Goal: Task Accomplishment & Management: Manage account settings

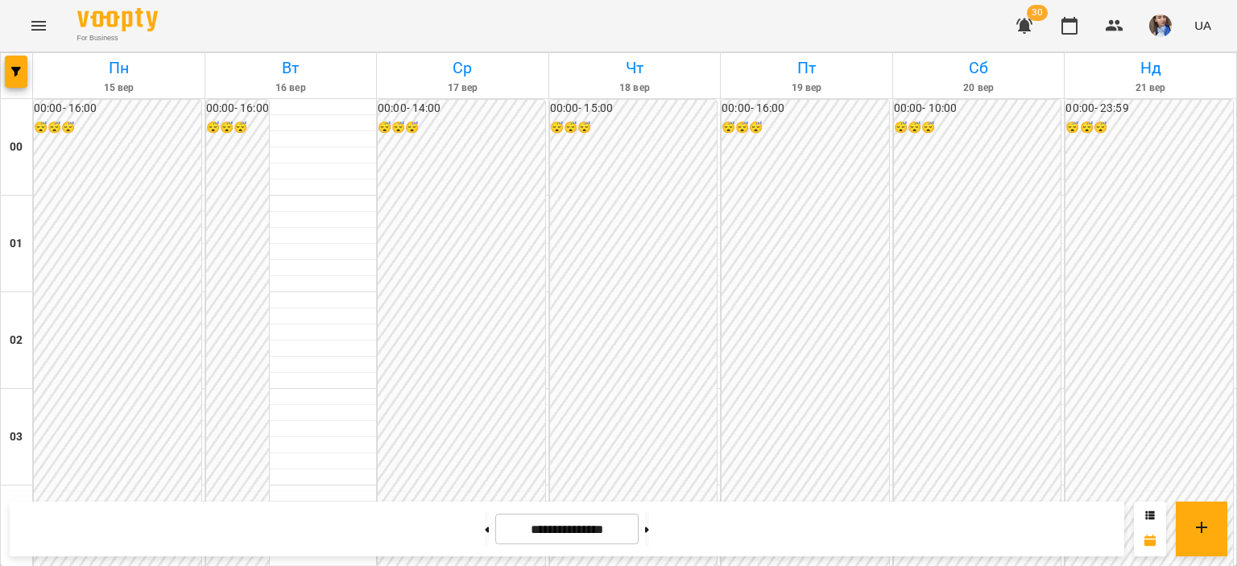
scroll to position [1530, 0]
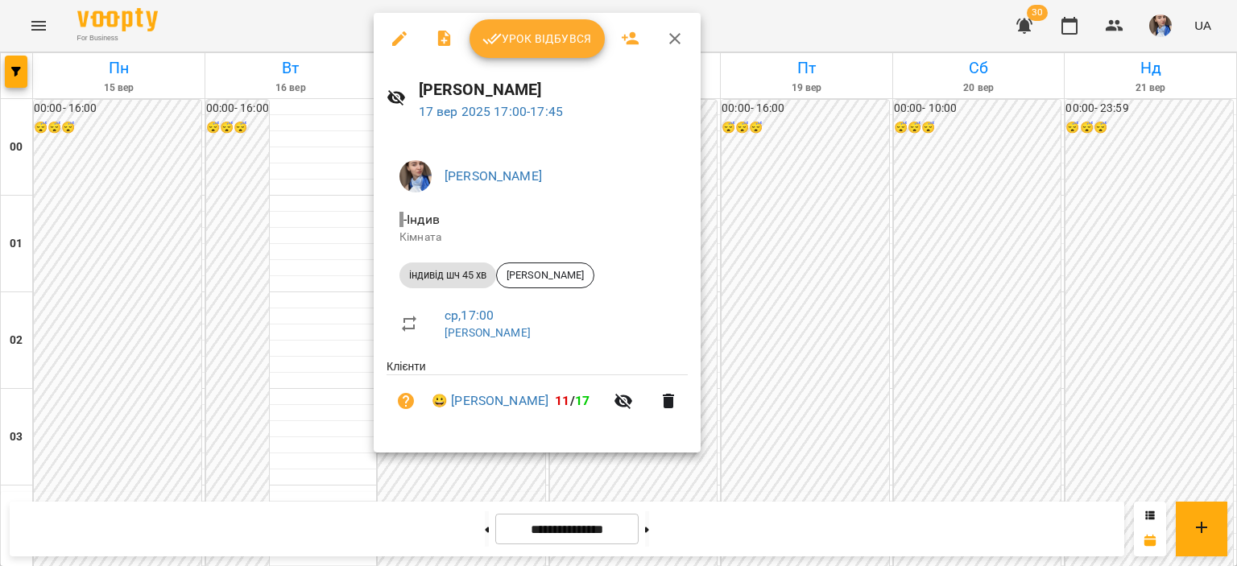
click at [543, 46] on span "Урок відбувся" at bounding box center [537, 38] width 110 height 19
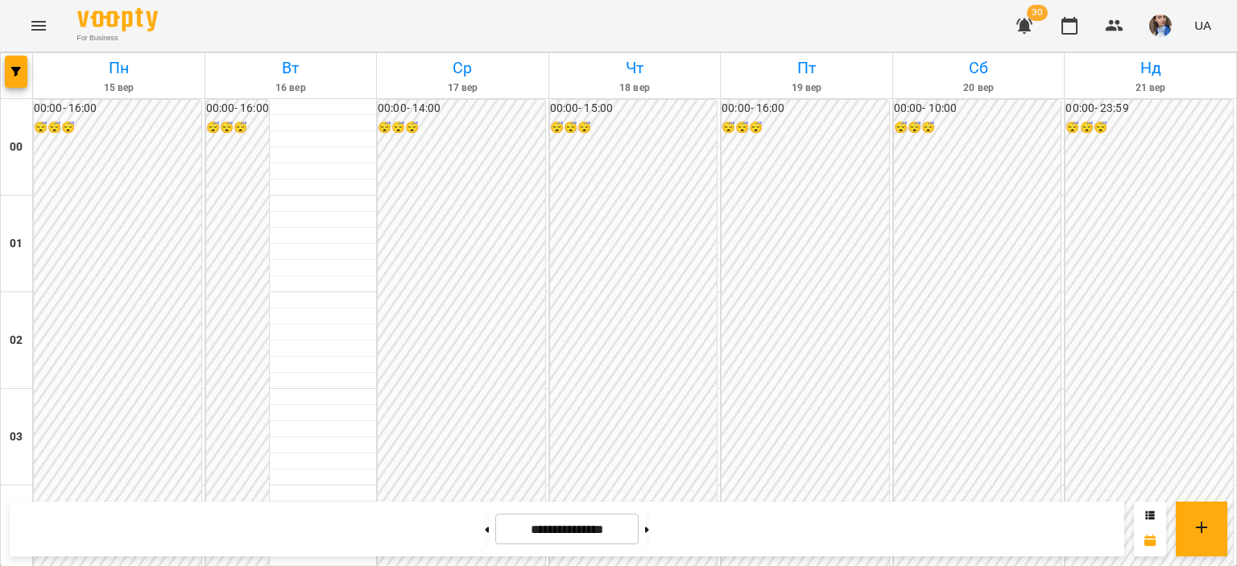
scroll to position [1610, 0]
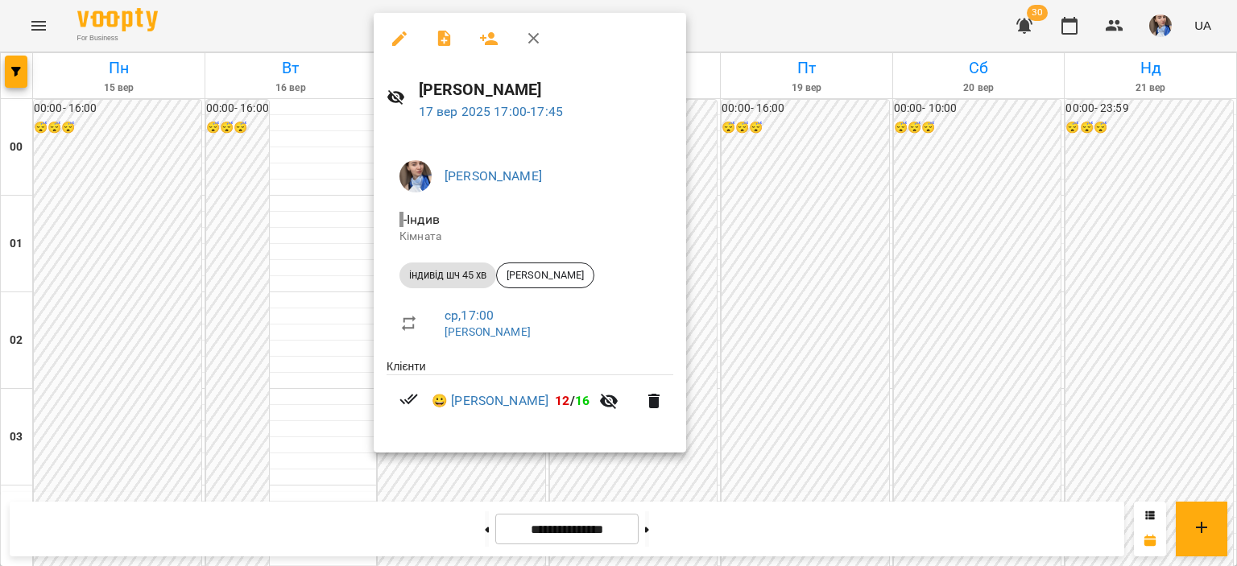
drag, startPoint x: 709, startPoint y: 25, endPoint x: 599, endPoint y: 96, distance: 130.4
click at [709, 25] on div at bounding box center [618, 283] width 1237 height 566
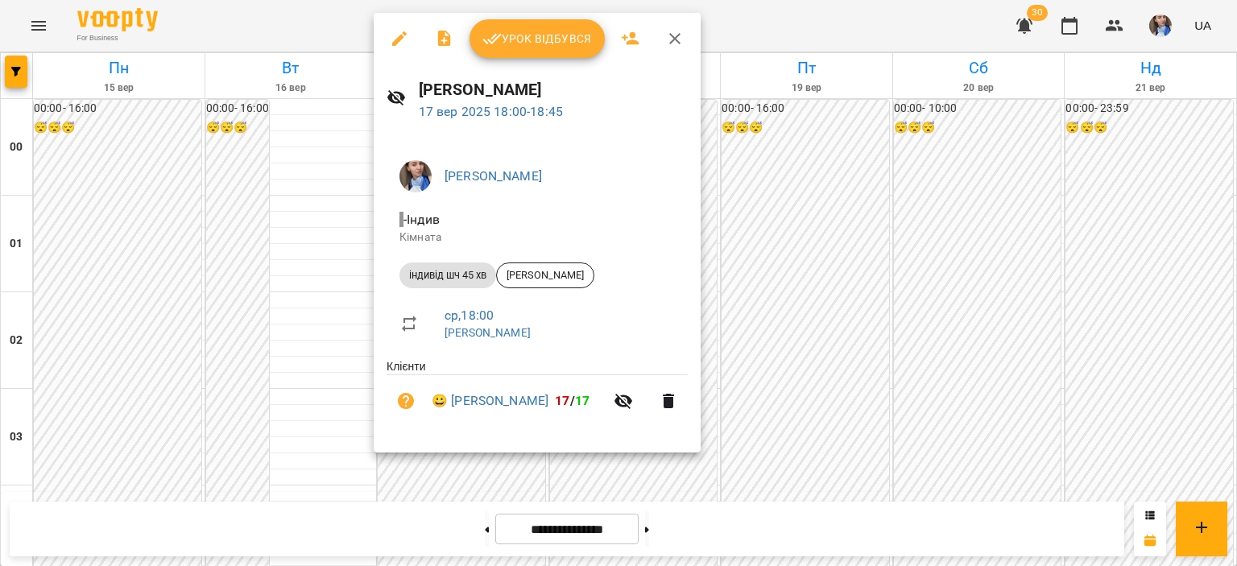
click at [795, 32] on div at bounding box center [618, 283] width 1237 height 566
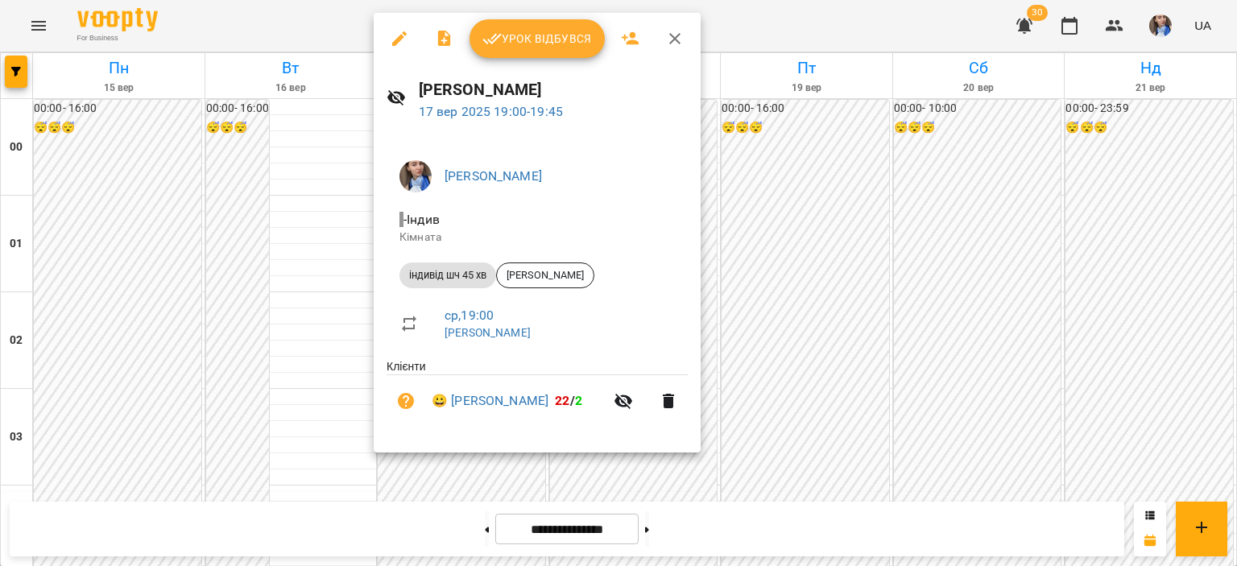
click at [795, 25] on div at bounding box center [618, 283] width 1237 height 566
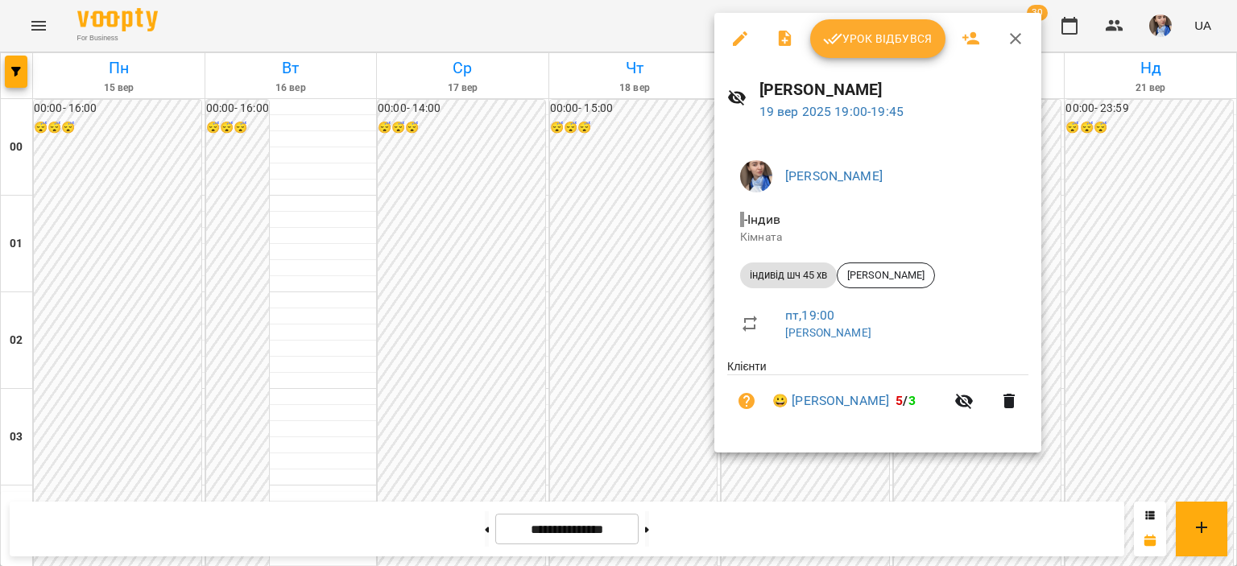
click at [610, 35] on div at bounding box center [618, 283] width 1237 height 566
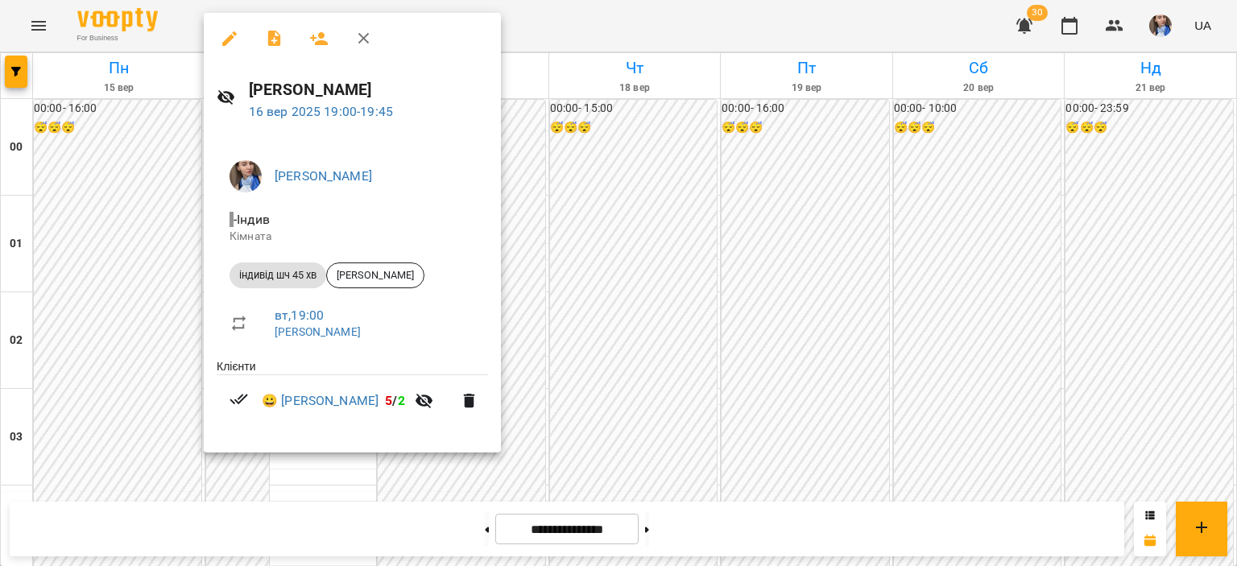
click at [688, 27] on div at bounding box center [618, 283] width 1237 height 566
